Goal: Find specific page/section: Find specific page/section

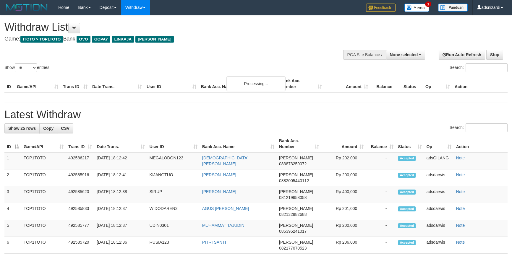
select select
select select "**"
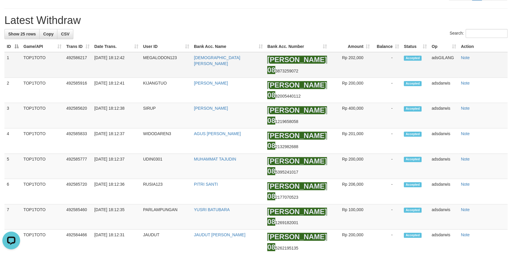
scroll to position [603, 0]
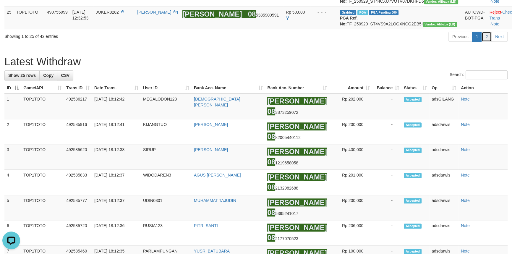
click at [486, 42] on link "2" at bounding box center [486, 37] width 10 height 10
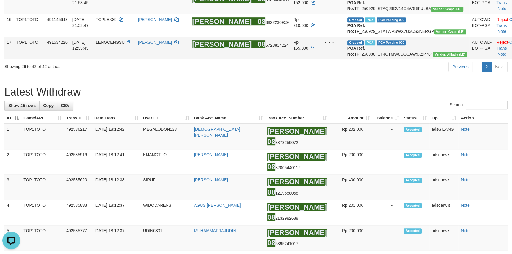
scroll to position [456, 0]
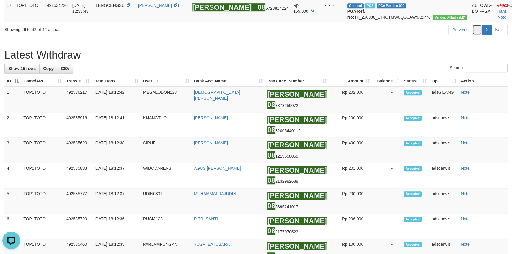
click at [478, 35] on link "1" at bounding box center [477, 30] width 10 height 10
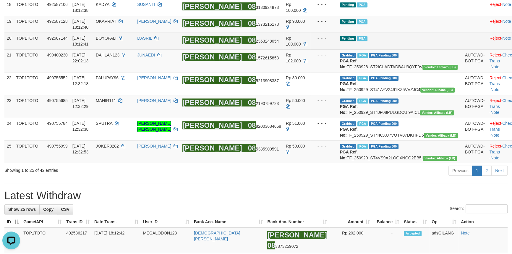
click at [116, 40] on span "BOYOPALI" at bounding box center [106, 38] width 21 height 5
copy td "BOYOPALI"
click at [274, 49] on td "[PERSON_NAME] 08 2363248054" at bounding box center [231, 40] width 103 height 17
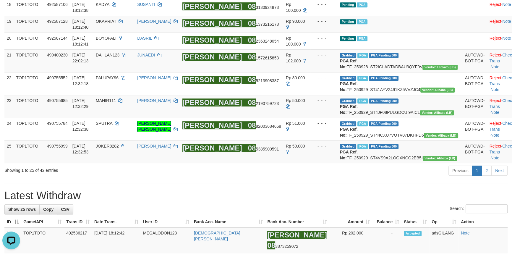
scroll to position [673, 0]
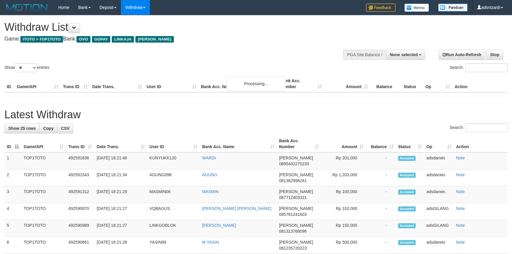
select select
select select "**"
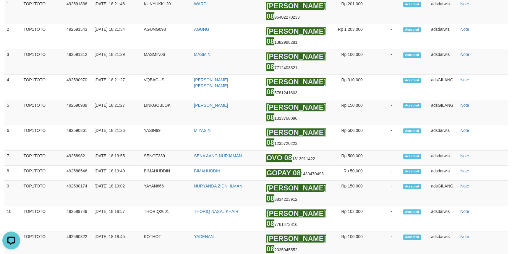
scroll to position [766, 0]
